Goal: Transaction & Acquisition: Purchase product/service

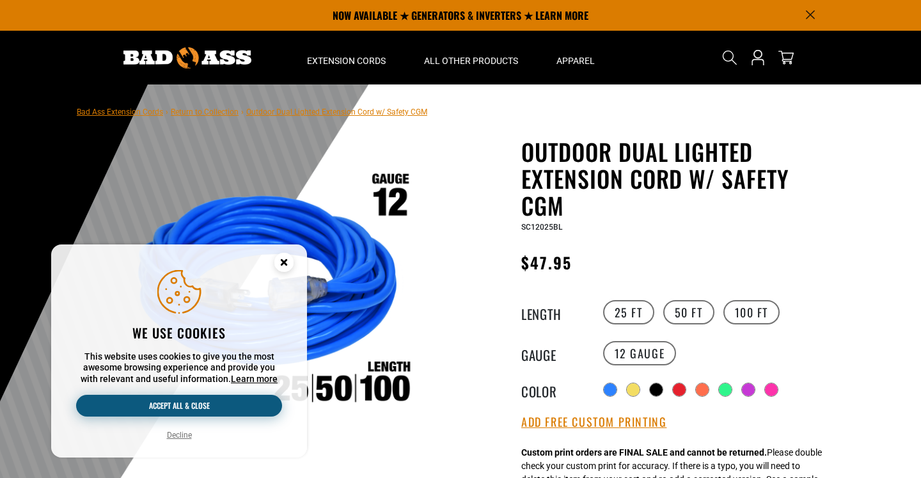
click at [200, 406] on button "Accept all & close" at bounding box center [179, 406] width 206 height 22
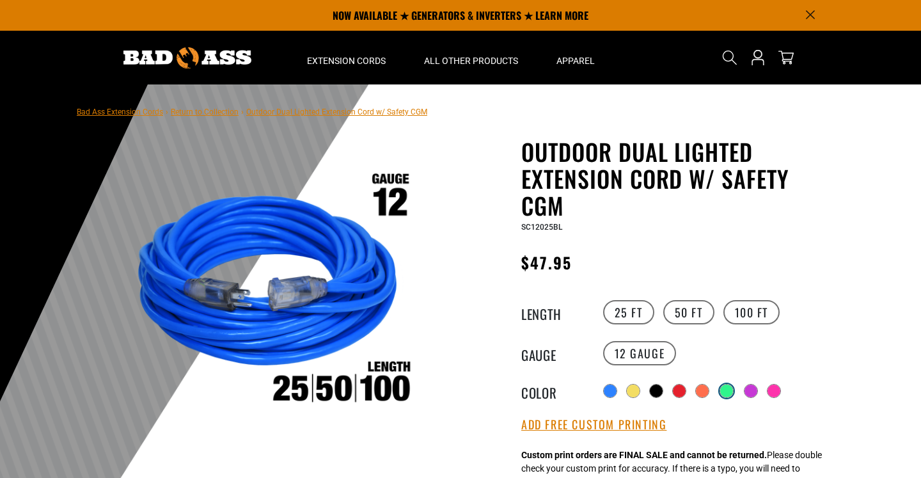
click at [725, 389] on div at bounding box center [726, 390] width 13 height 13
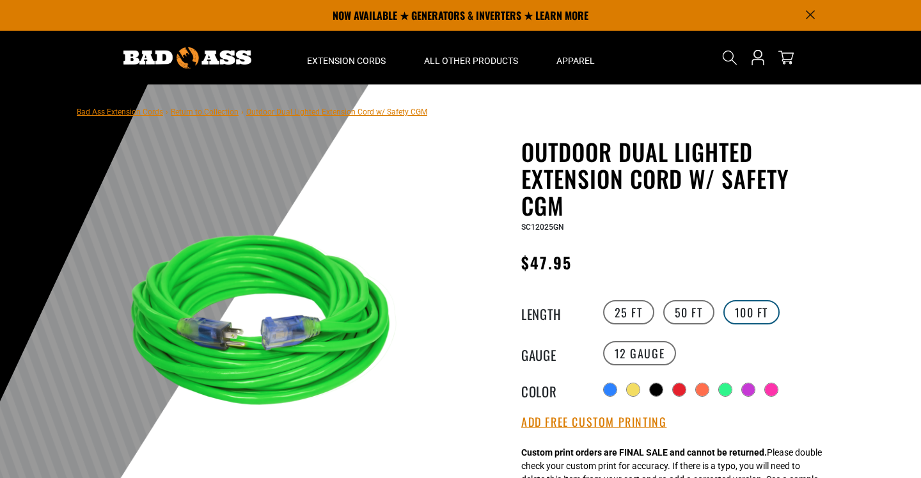
click at [750, 311] on label "100 FT" at bounding box center [751, 312] width 57 height 24
